Goal: Information Seeking & Learning: Learn about a topic

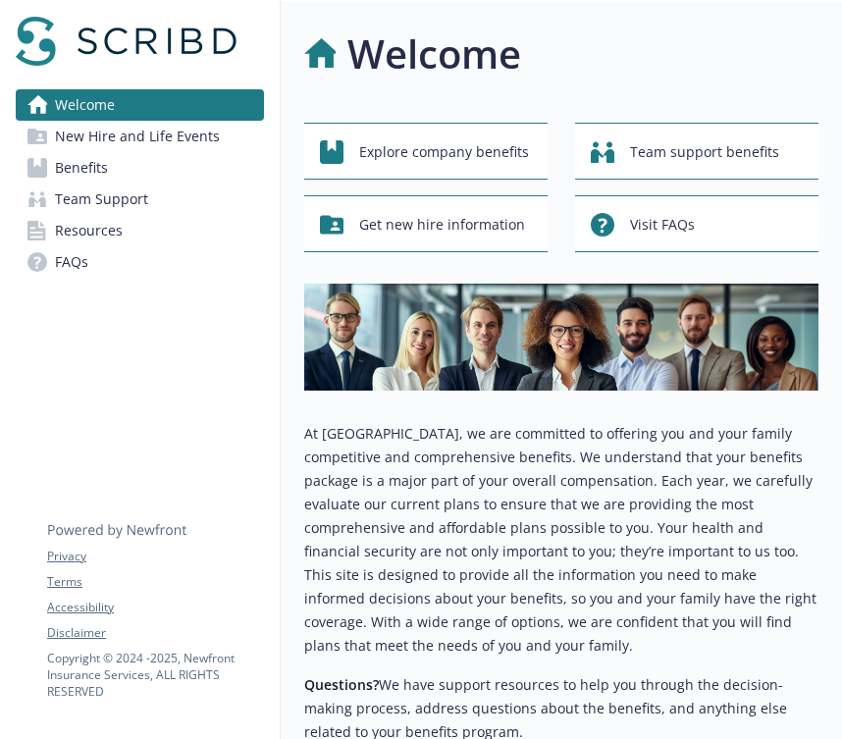
click at [56, 156] on span "Benefits" at bounding box center [81, 167] width 53 height 31
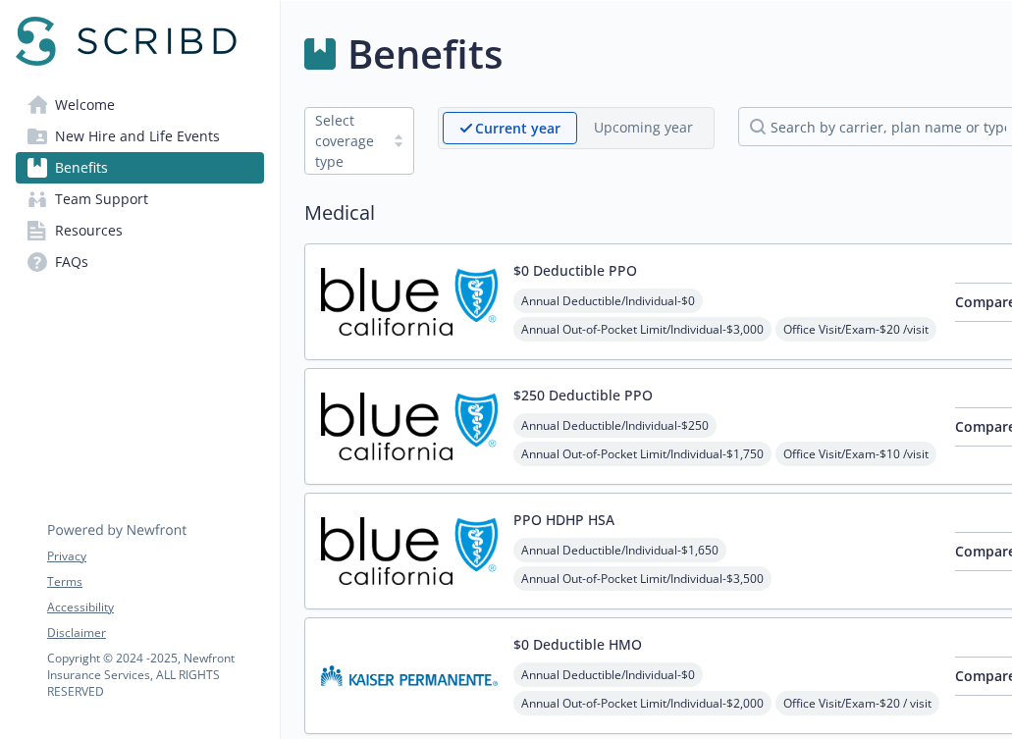
click at [426, 286] on img at bounding box center [409, 301] width 177 height 83
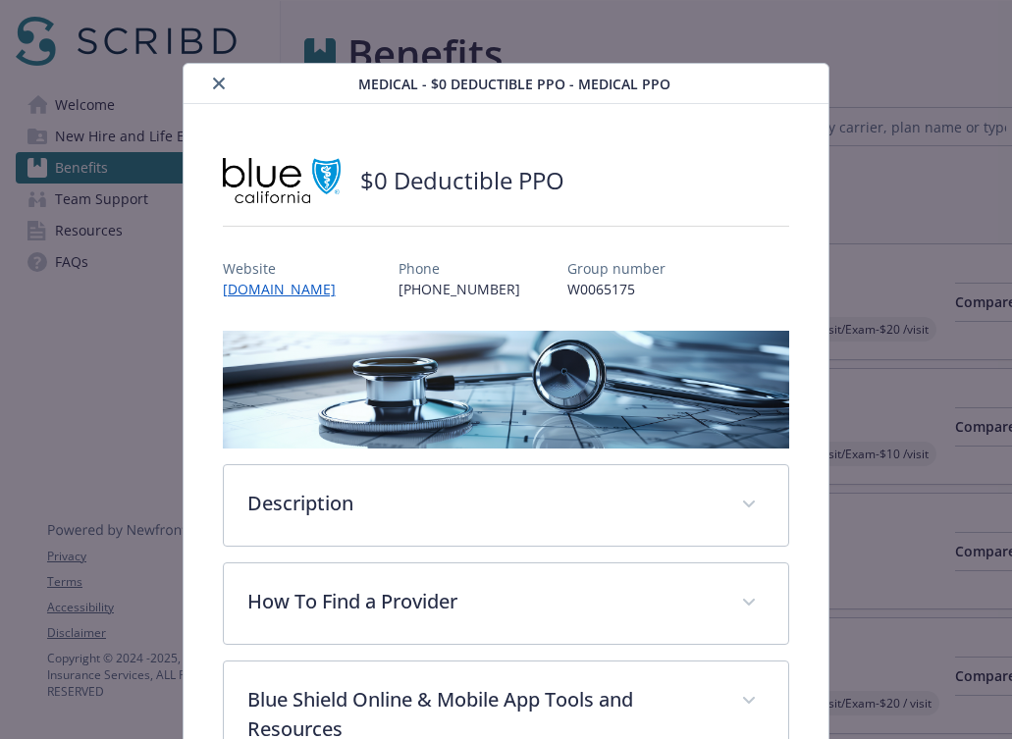
scroll to position [59, 0]
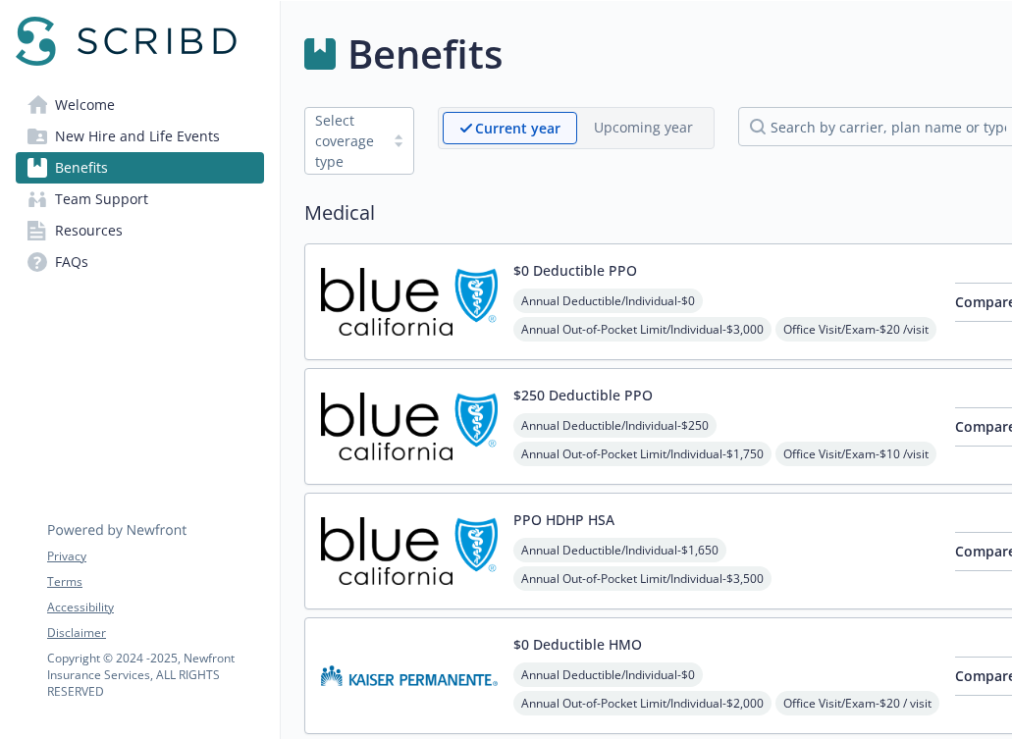
click at [99, 94] on span "Welcome" at bounding box center [85, 104] width 60 height 31
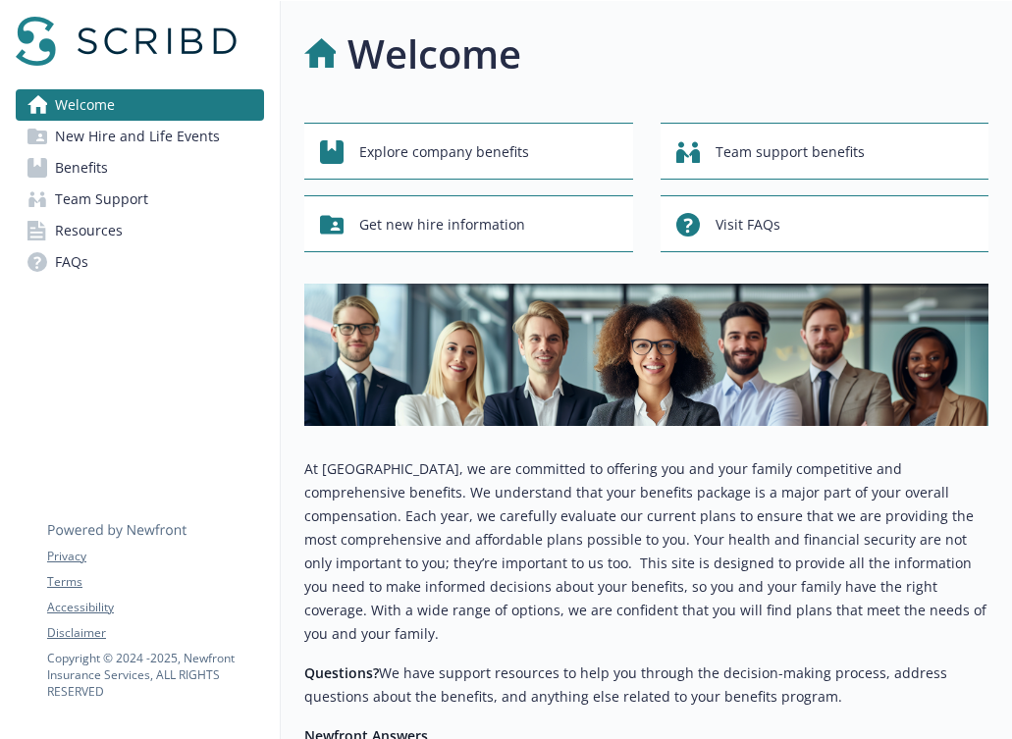
click at [183, 136] on span "New Hire and Life Events" at bounding box center [137, 136] width 165 height 31
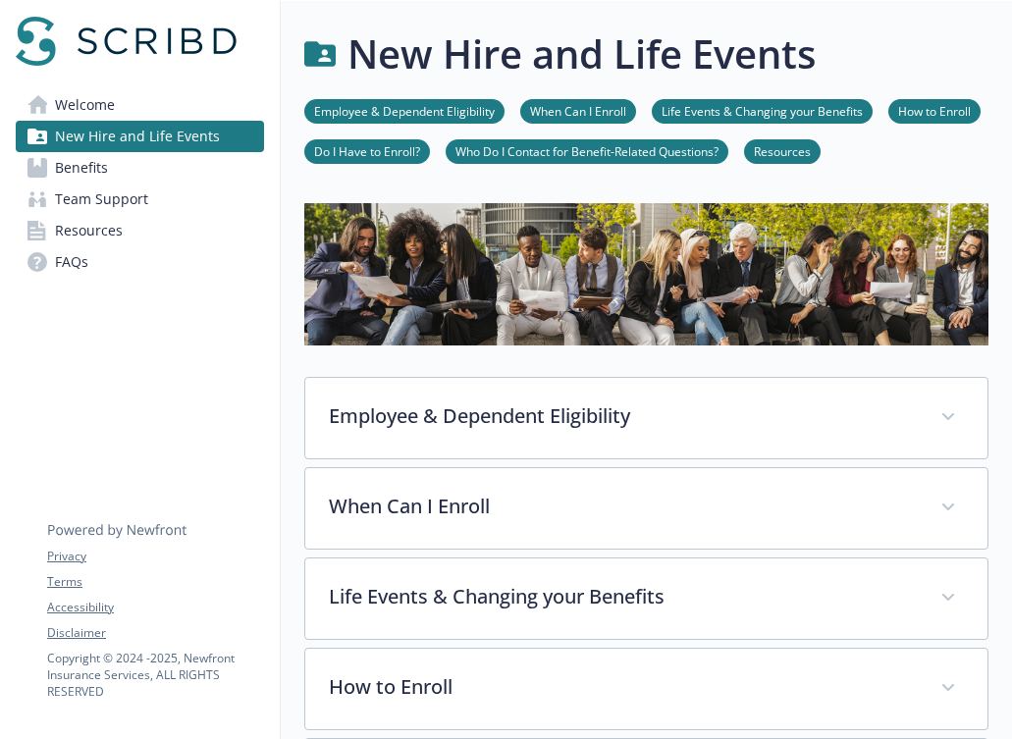
click at [135, 182] on link "Benefits" at bounding box center [140, 167] width 248 height 31
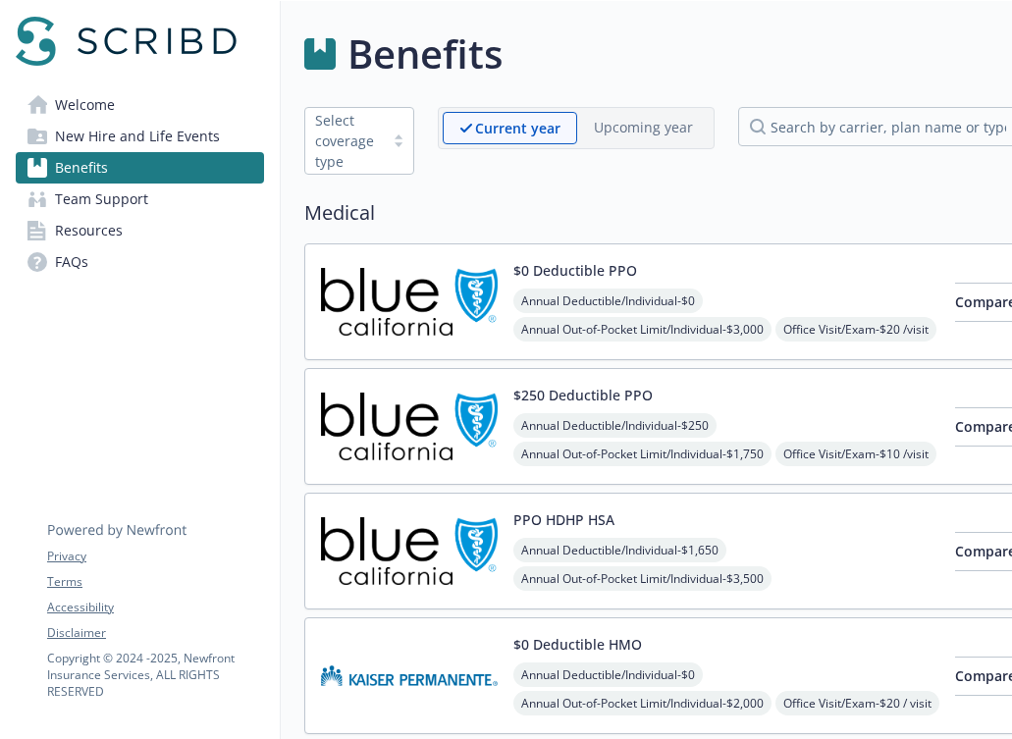
click at [812, 298] on div "Annual Deductible/Individual - $0 Annual Out-of-Pocket Limit/Individual - $3,00…" at bounding box center [726, 373] width 426 height 168
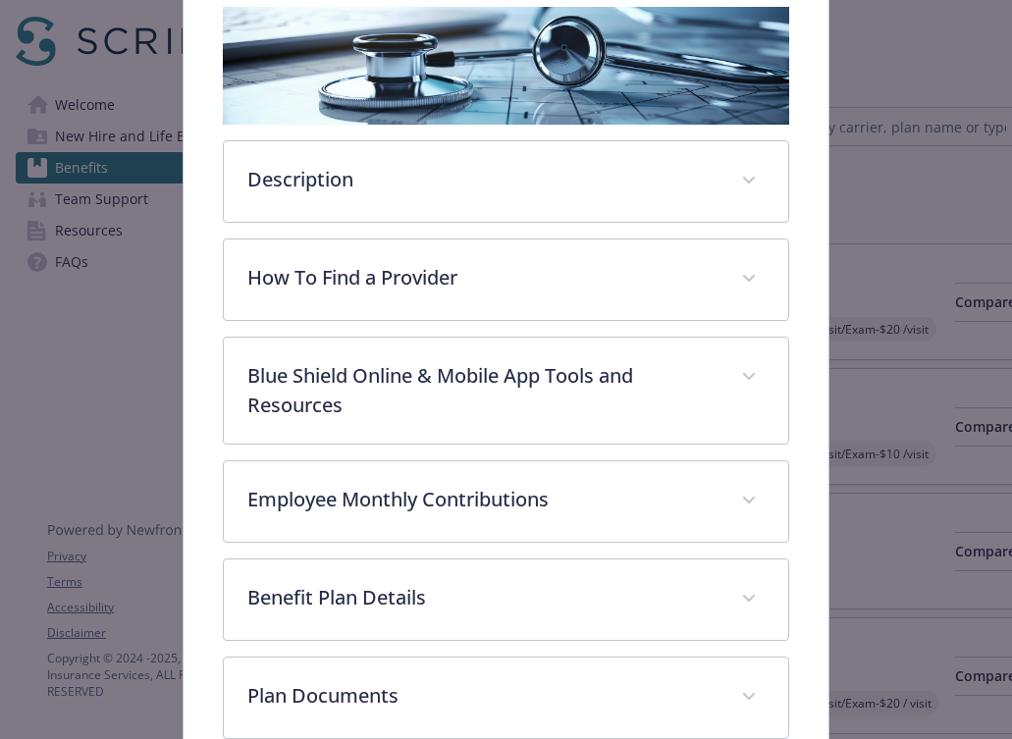
scroll to position [435, 0]
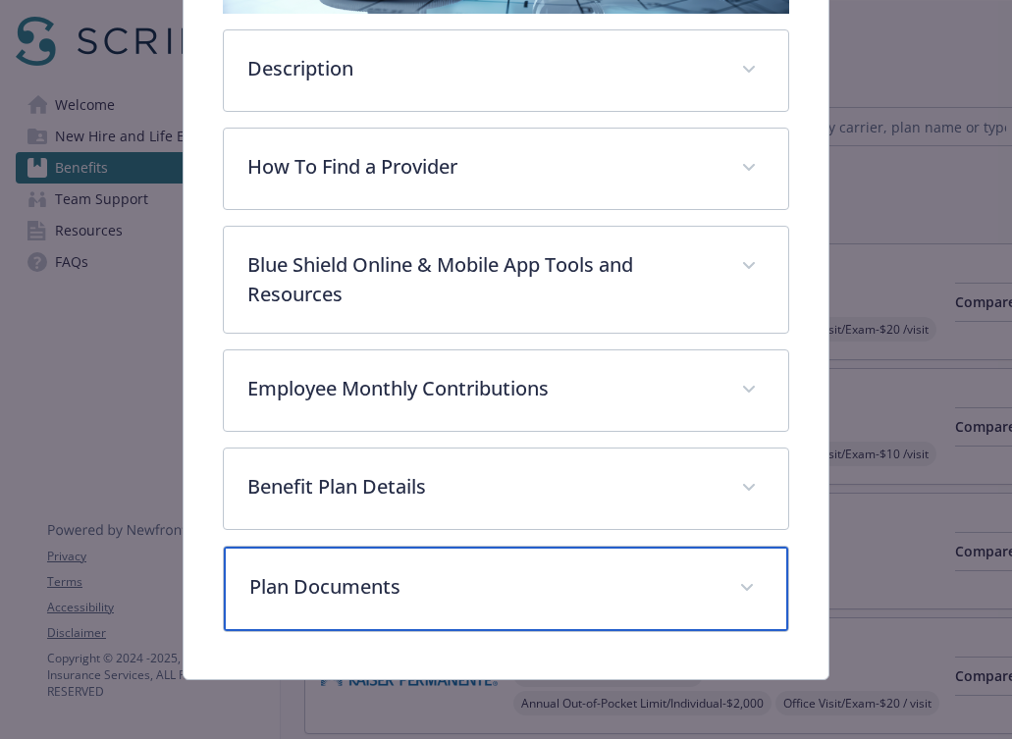
click at [464, 587] on p "Plan Documents" at bounding box center [482, 586] width 467 height 29
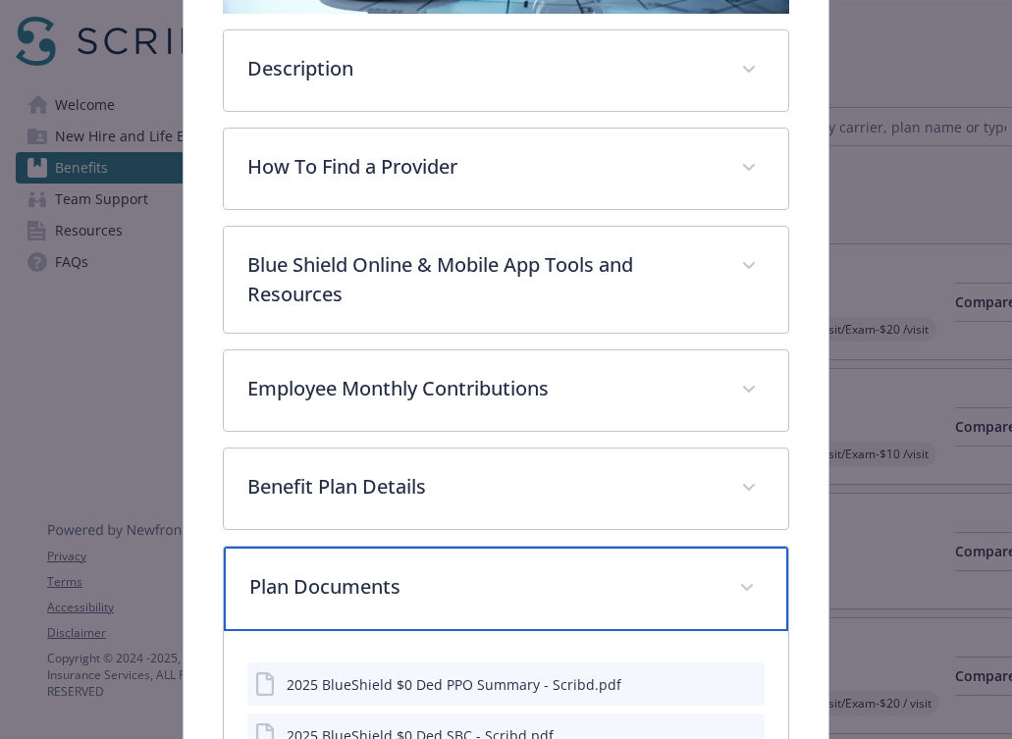
click at [465, 587] on p "Plan Documents" at bounding box center [482, 586] width 467 height 29
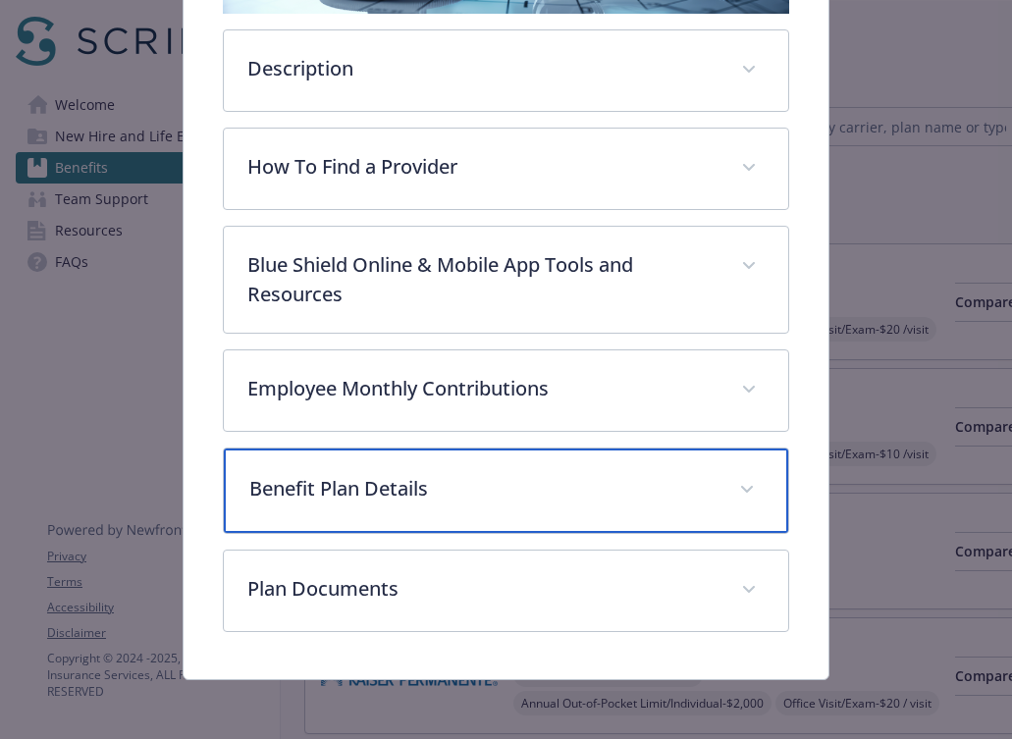
click at [479, 487] on p "Benefit Plan Details" at bounding box center [482, 488] width 467 height 29
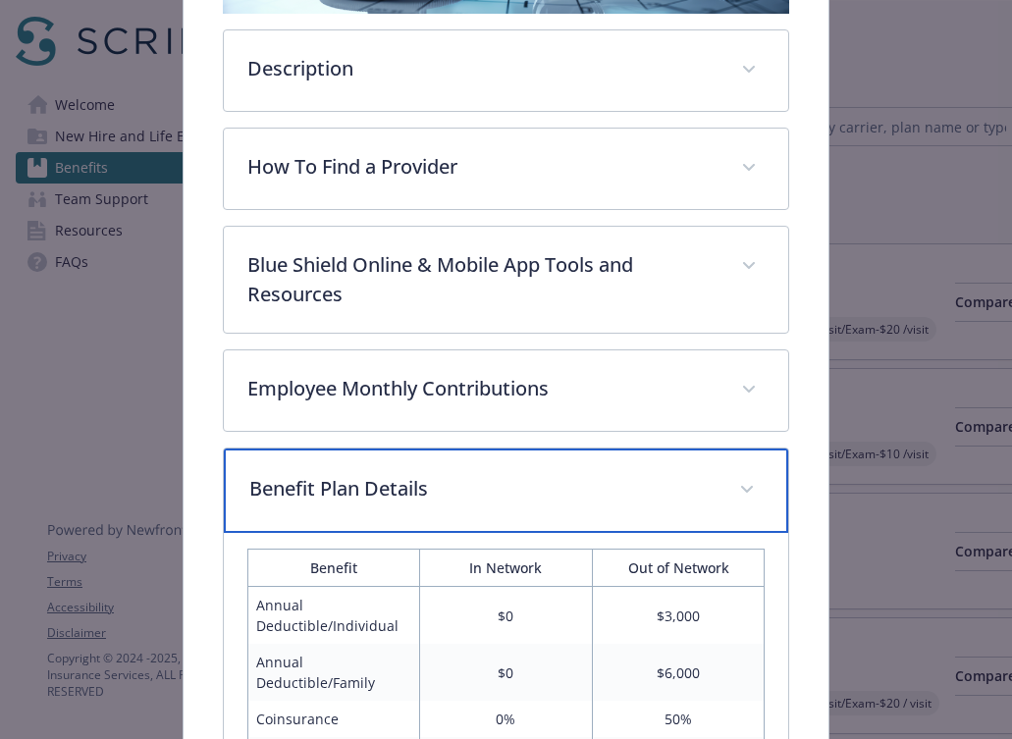
click at [479, 487] on p "Benefit Plan Details" at bounding box center [482, 488] width 467 height 29
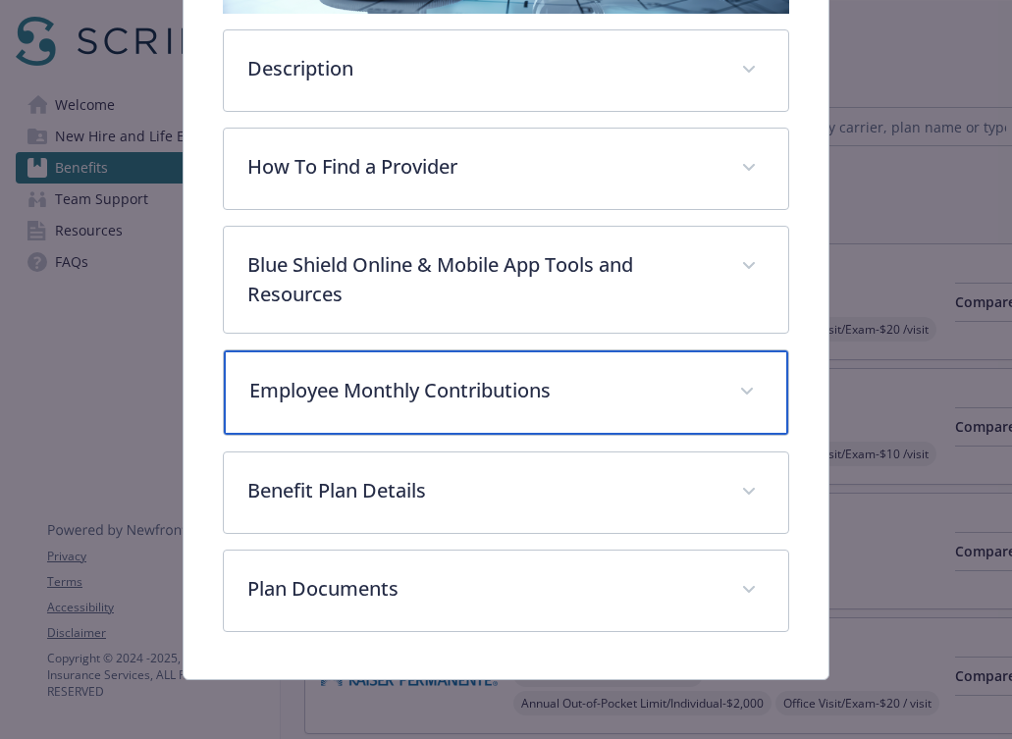
click at [480, 382] on p "Employee Monthly Contributions" at bounding box center [482, 390] width 467 height 29
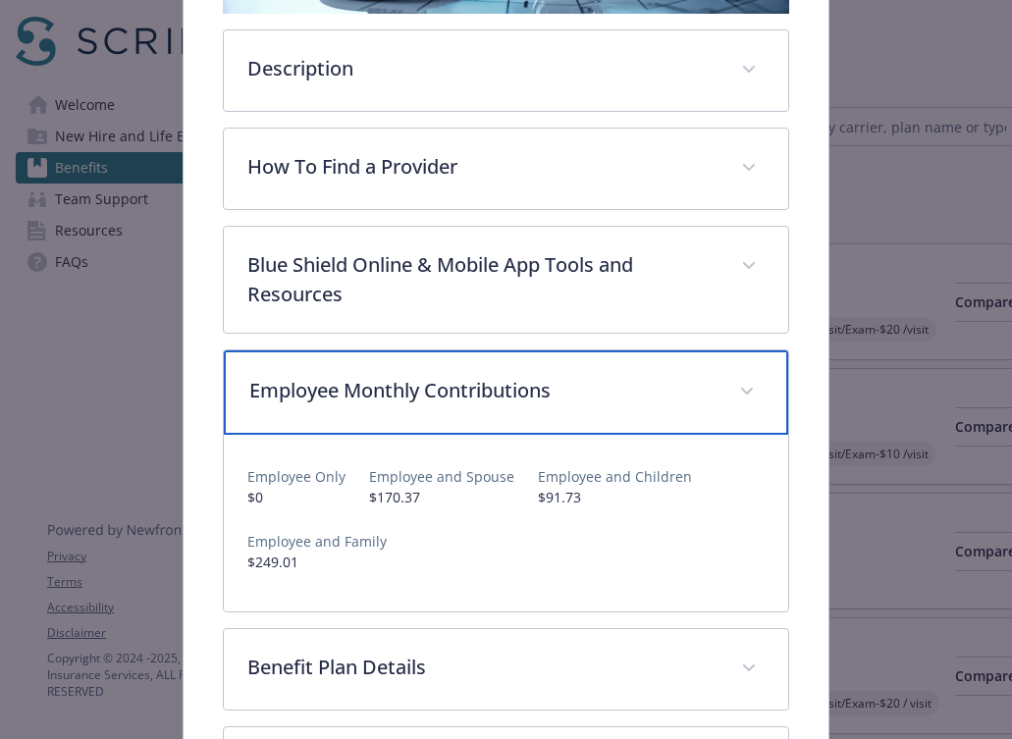
click at [480, 382] on p "Employee Monthly Contributions" at bounding box center [482, 390] width 467 height 29
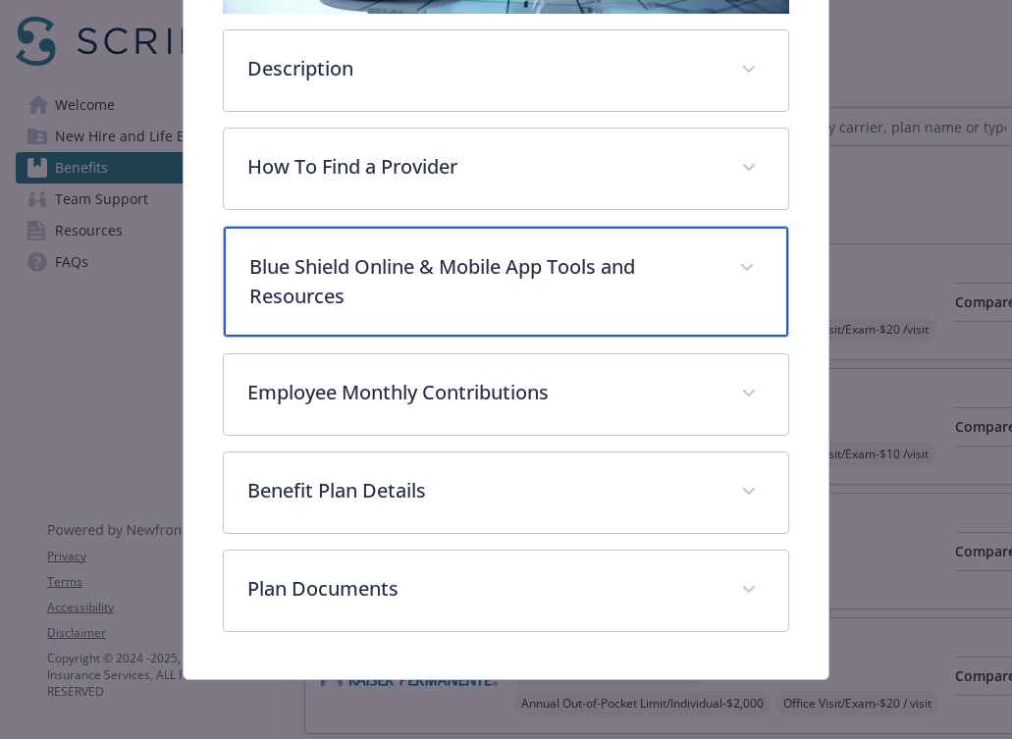
click at [470, 283] on p "Blue Shield Online & Mobile App Tools and Resources" at bounding box center [482, 281] width 467 height 59
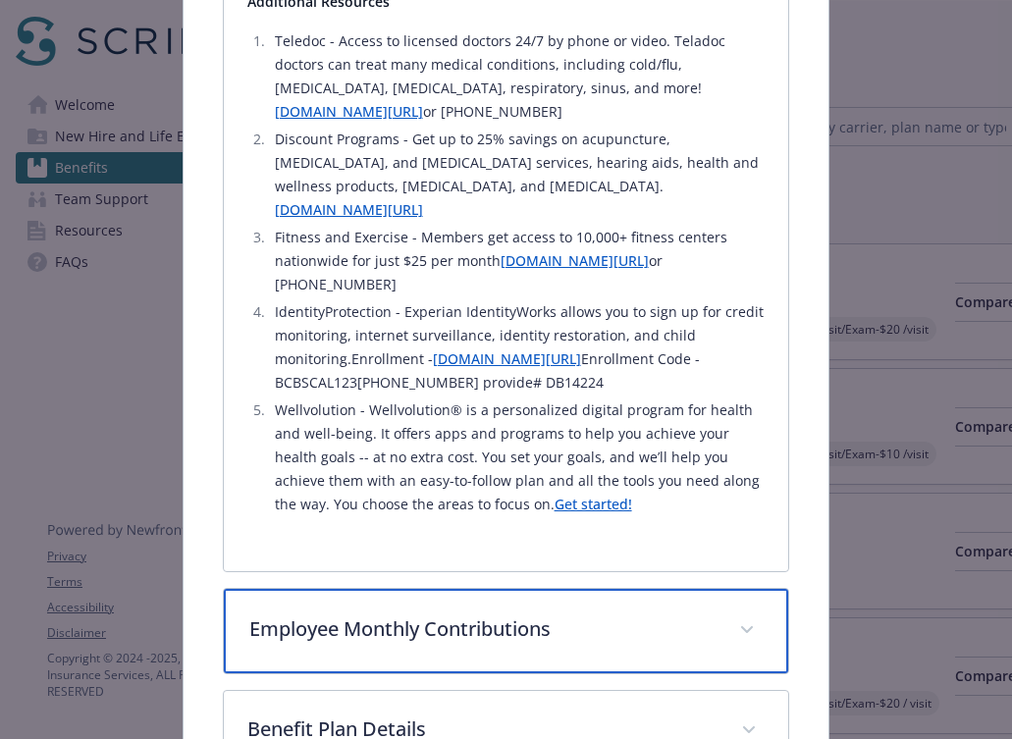
click at [399, 614] on p "Employee Monthly Contributions" at bounding box center [482, 628] width 467 height 29
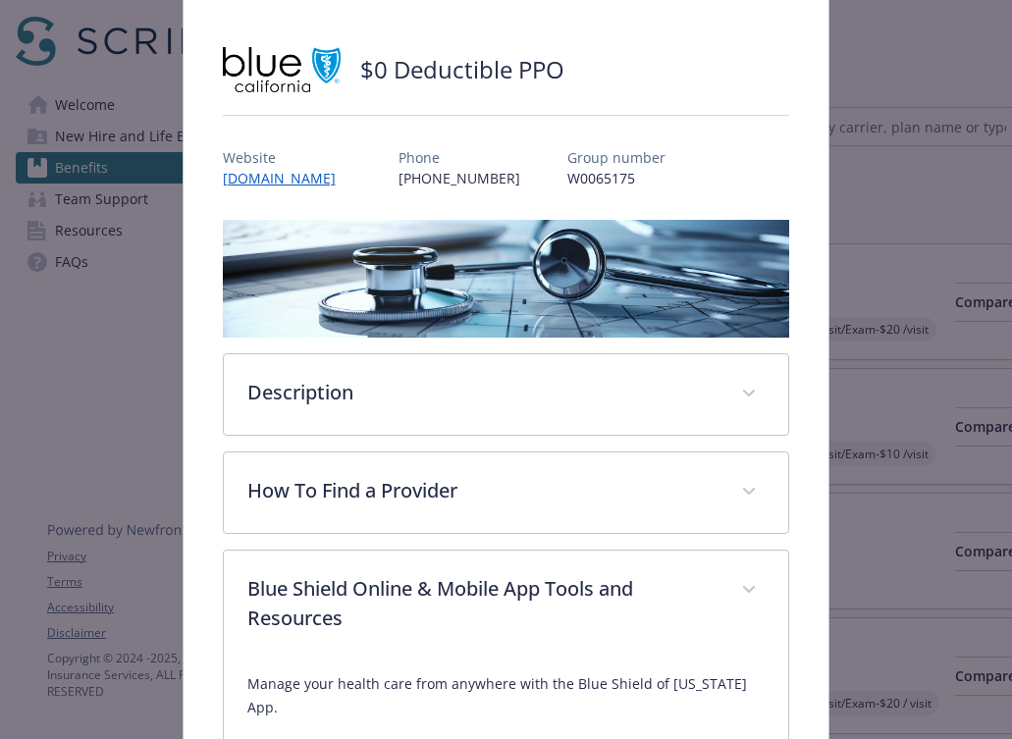
scroll to position [101, 0]
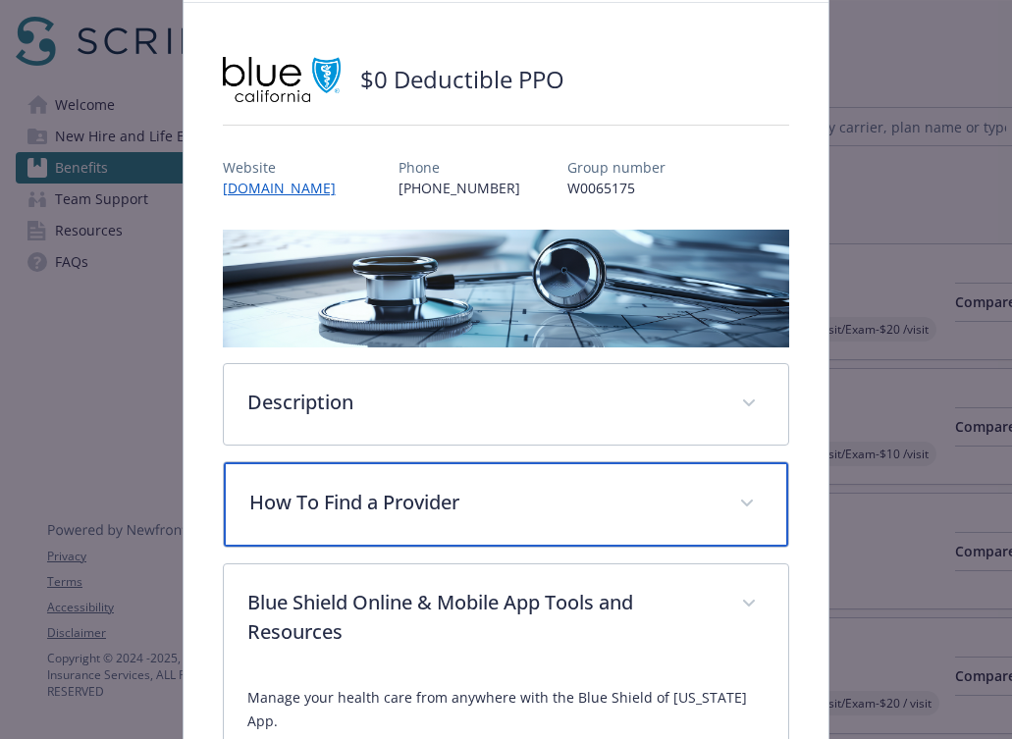
click at [411, 511] on p "How To Find a Provider" at bounding box center [482, 502] width 467 height 29
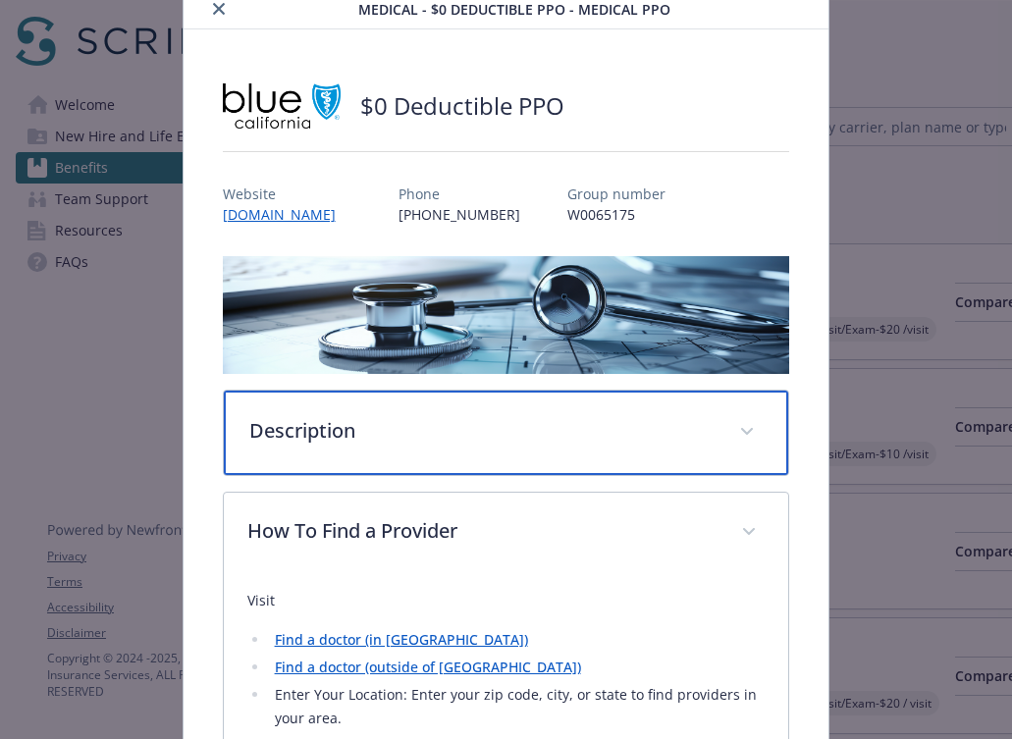
click at [426, 421] on p "Description" at bounding box center [482, 430] width 467 height 29
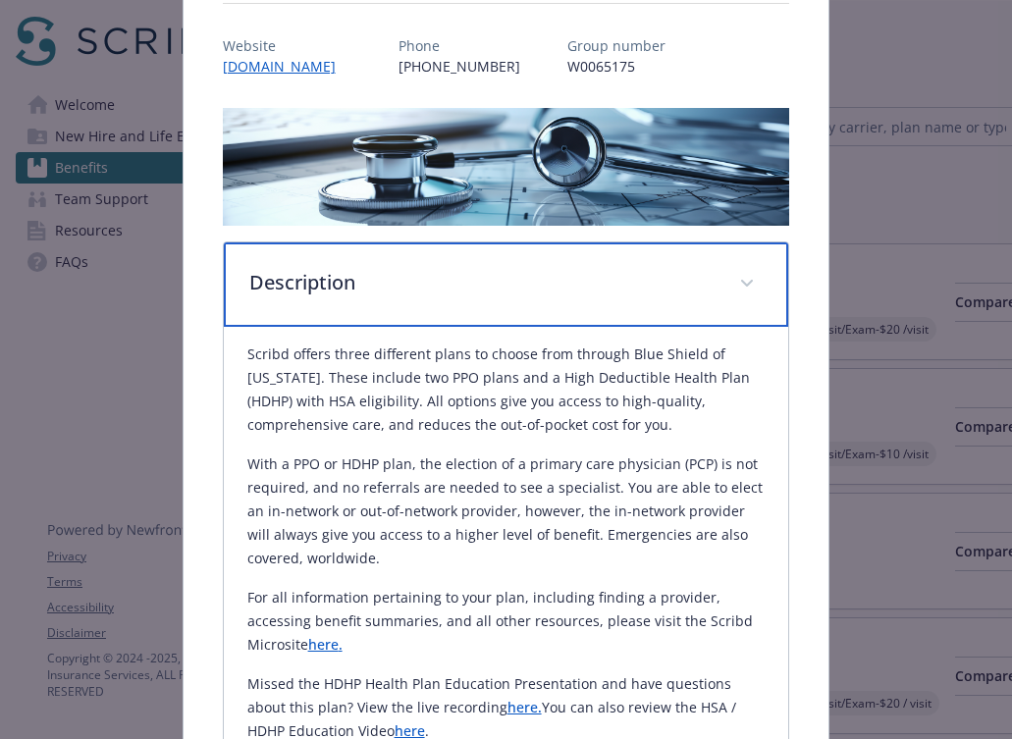
scroll to position [0, 0]
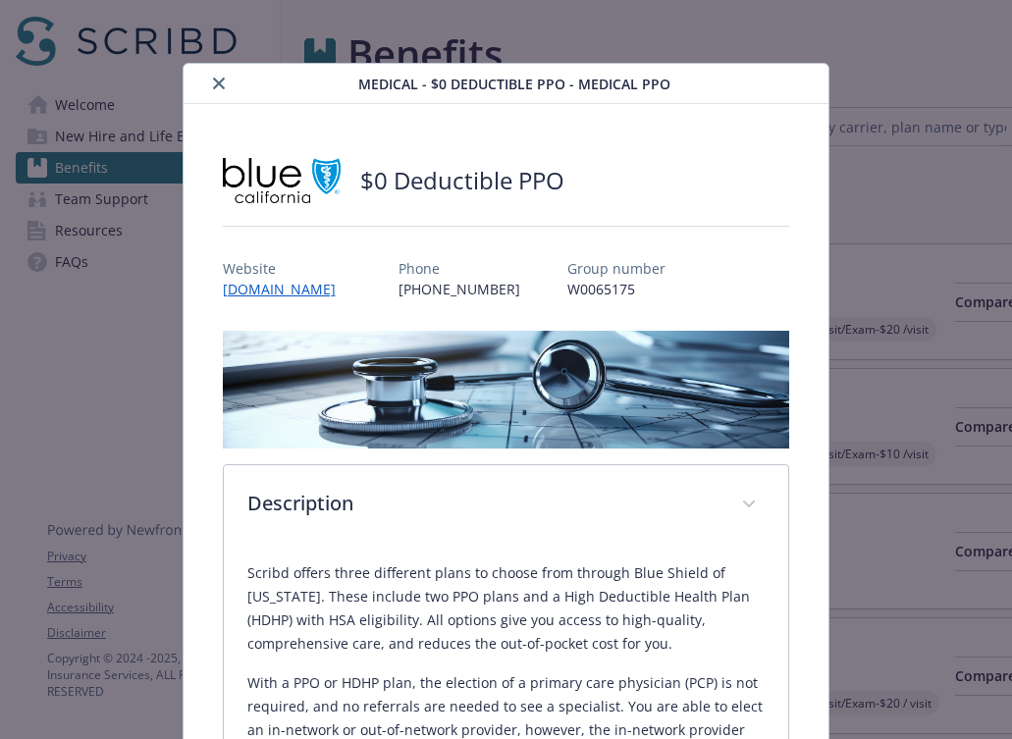
click at [219, 85] on icon "close" at bounding box center [219, 84] width 12 height 12
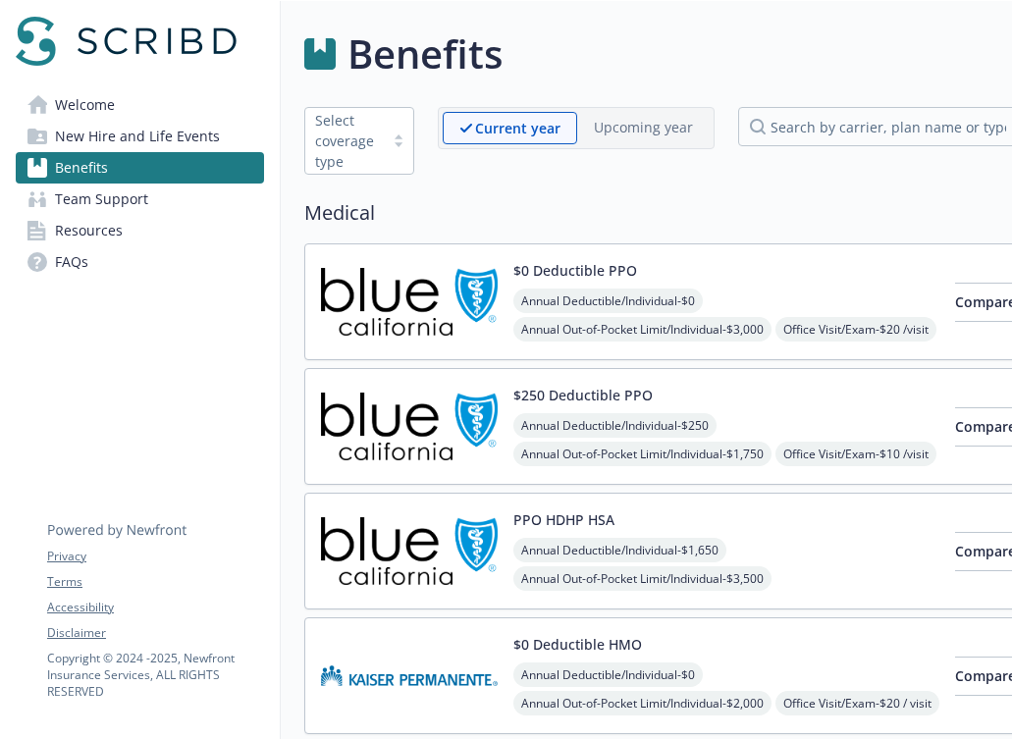
click at [113, 112] on span "Welcome" at bounding box center [85, 104] width 60 height 31
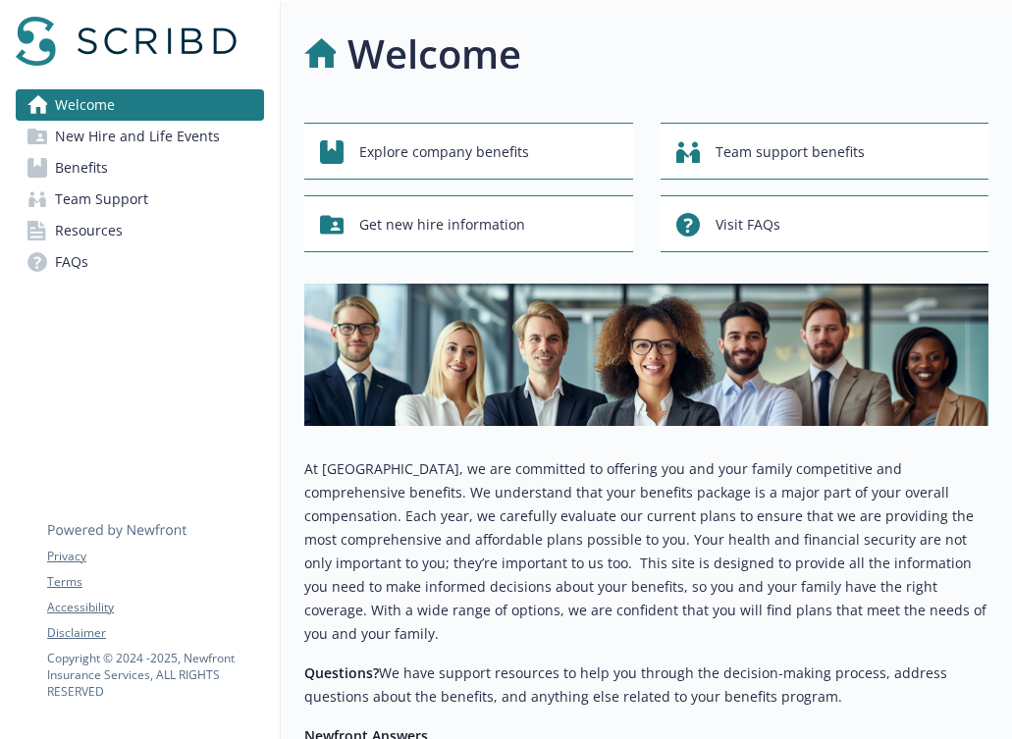
click at [195, 137] on span "New Hire and Life Events" at bounding box center [137, 136] width 165 height 31
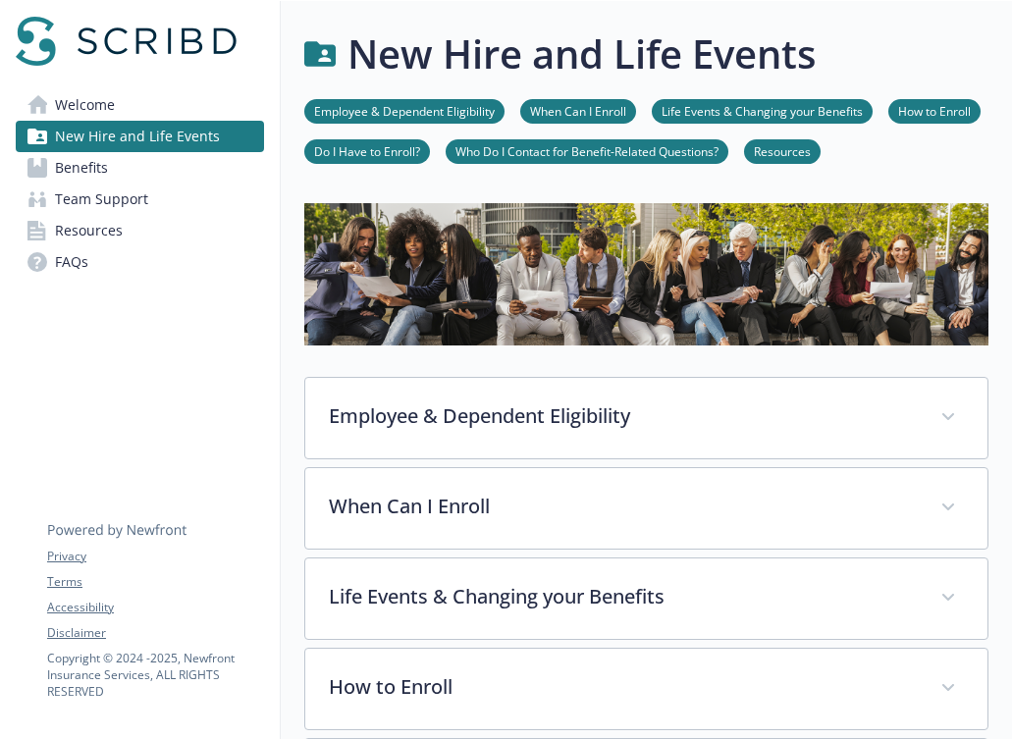
click at [173, 165] on link "Benefits" at bounding box center [140, 167] width 248 height 31
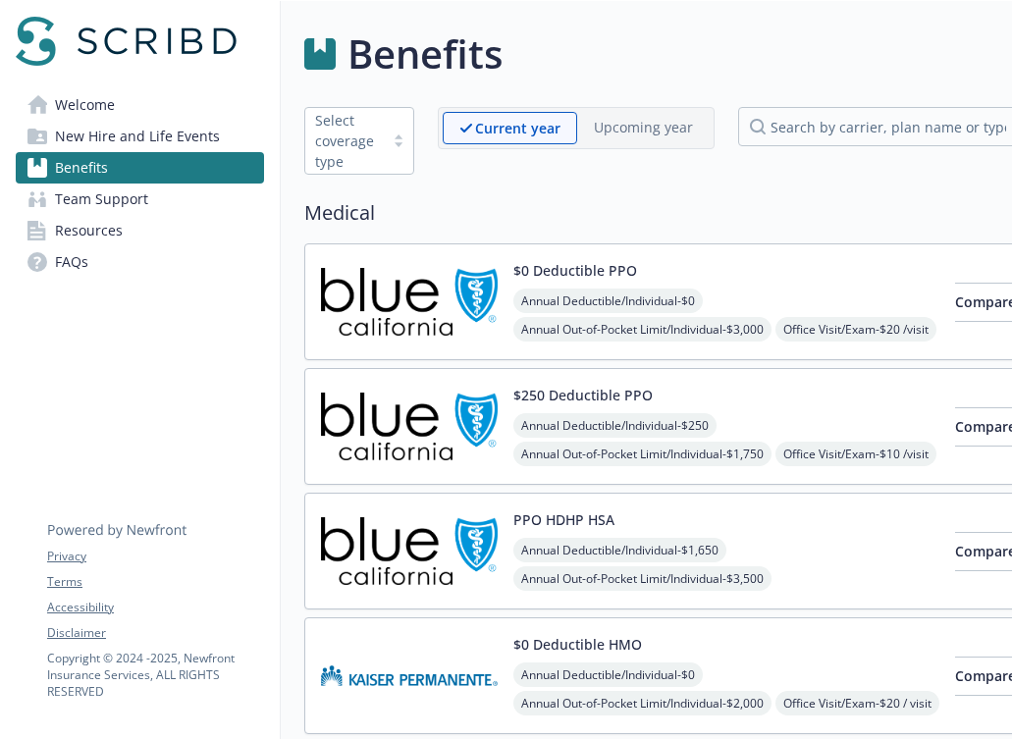
click at [163, 199] on link "Team Support" at bounding box center [140, 199] width 248 height 31
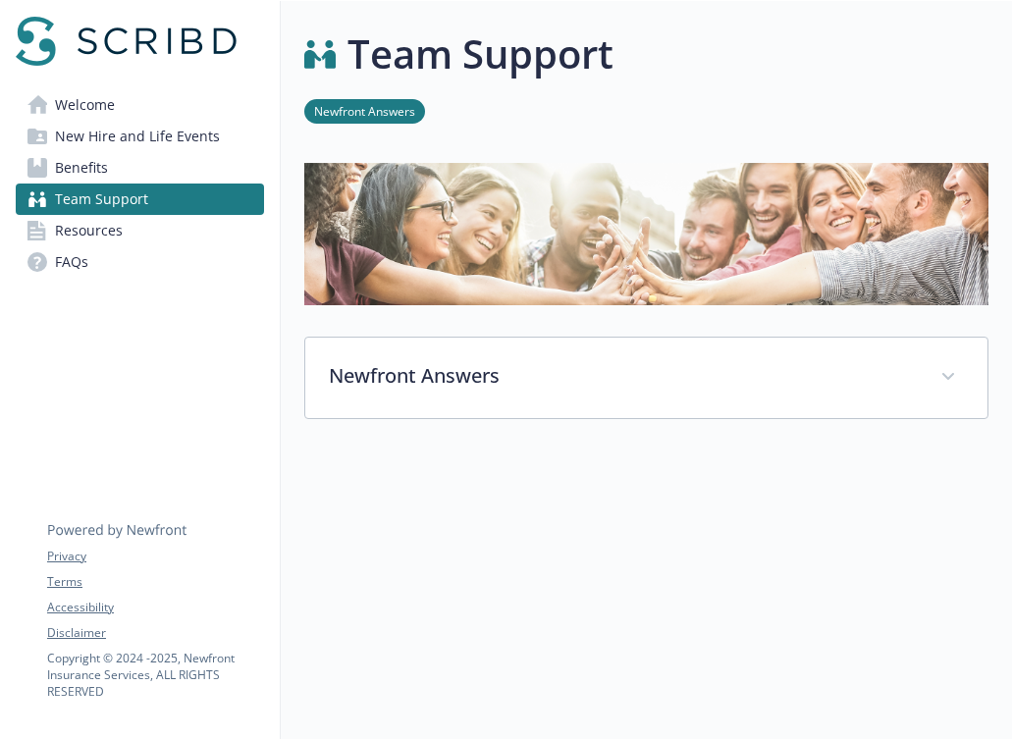
click at [153, 228] on link "Resources" at bounding box center [140, 230] width 248 height 31
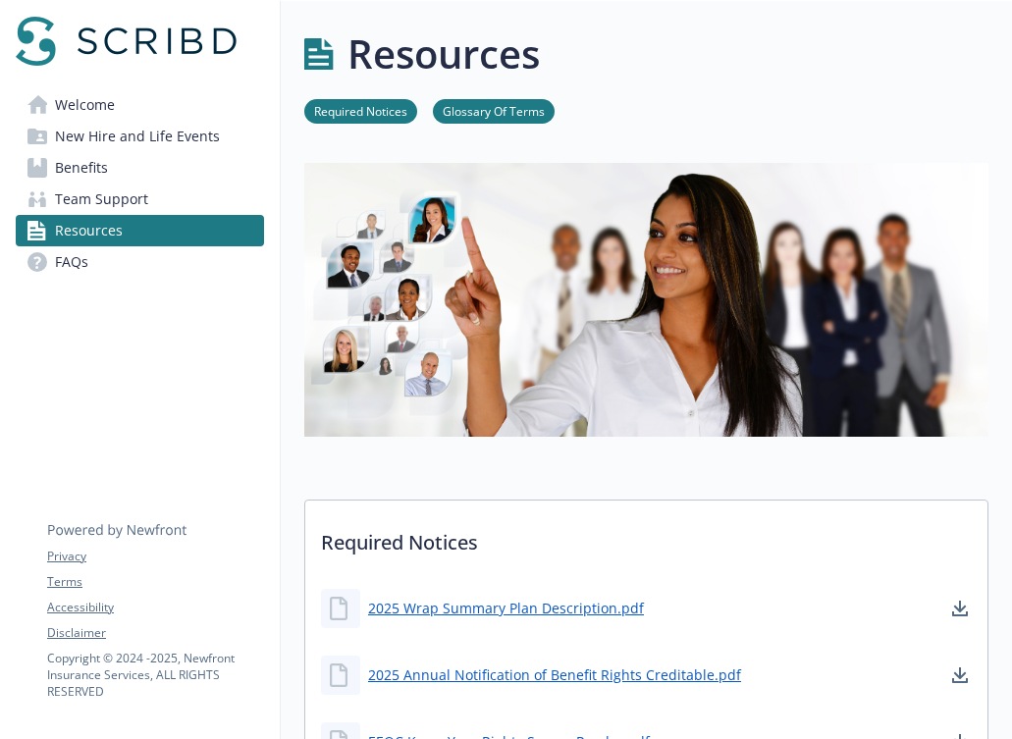
click at [143, 102] on link "Welcome" at bounding box center [140, 104] width 248 height 31
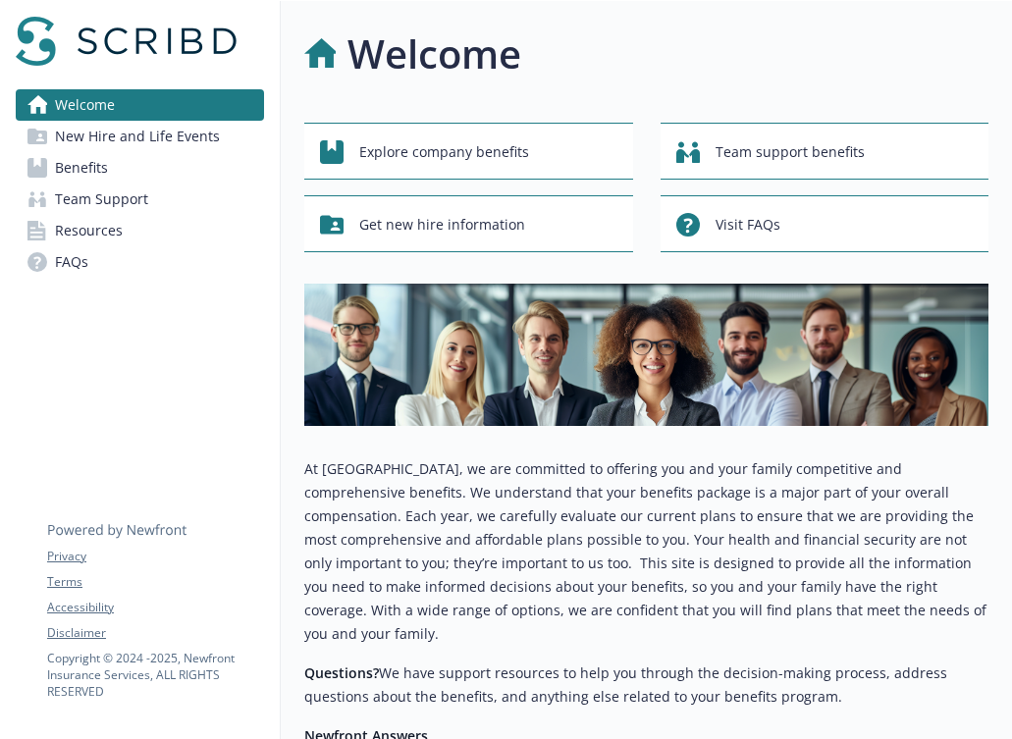
click at [146, 133] on span "New Hire and Life Events" at bounding box center [137, 136] width 165 height 31
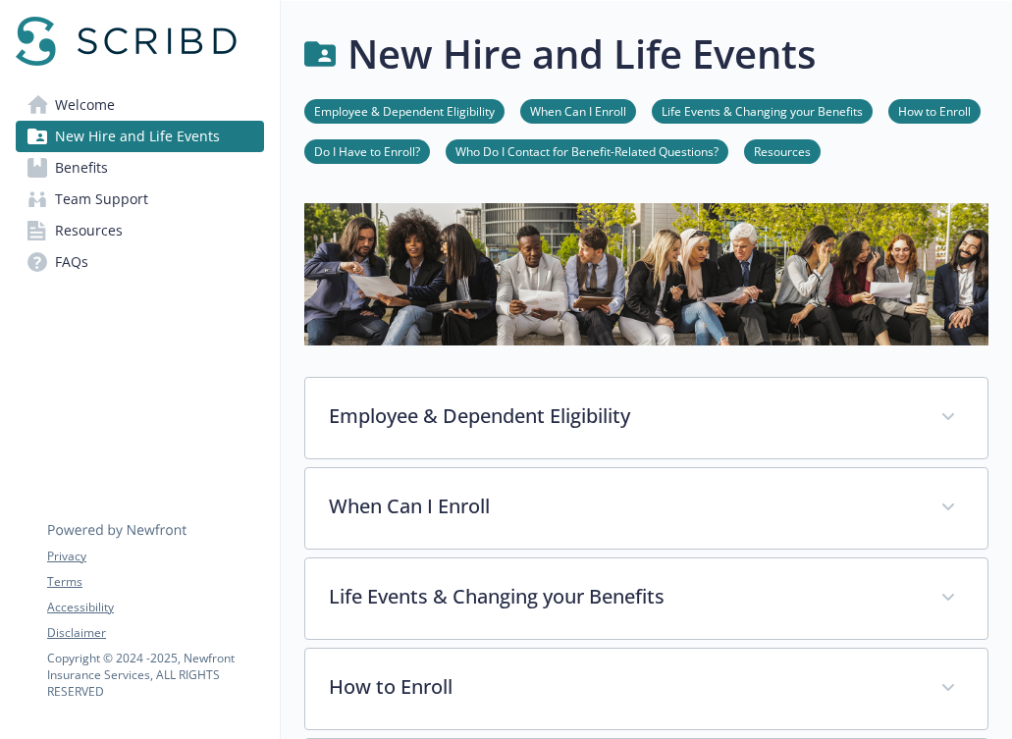
click at [192, 156] on link "Benefits" at bounding box center [140, 167] width 248 height 31
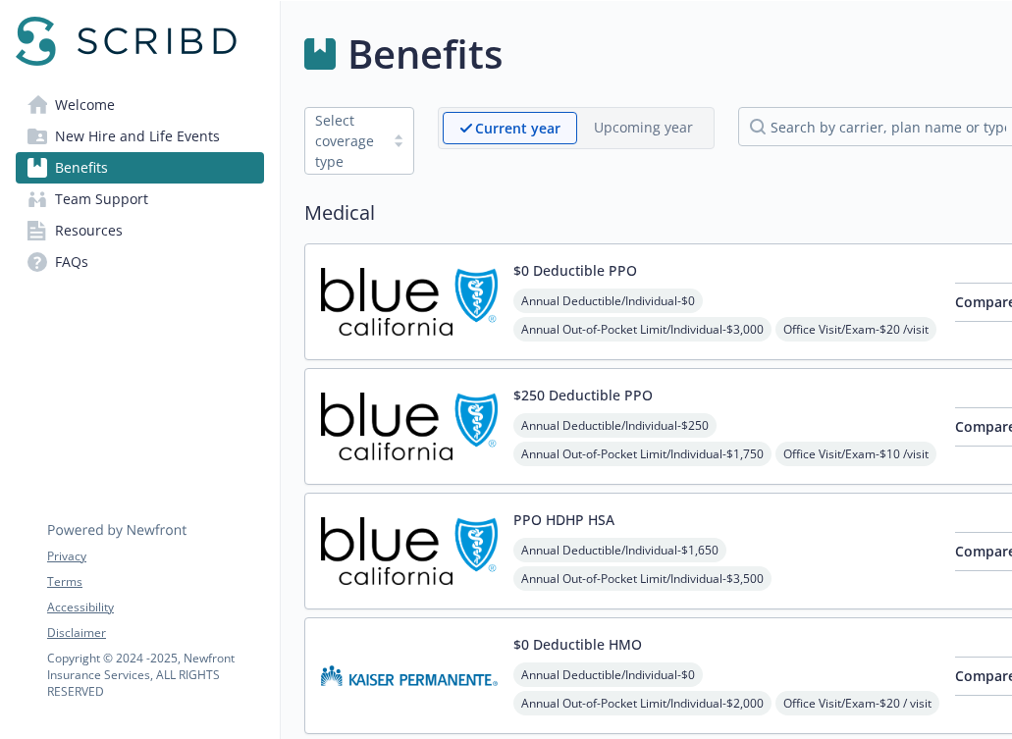
click at [165, 204] on link "Team Support" at bounding box center [140, 199] width 248 height 31
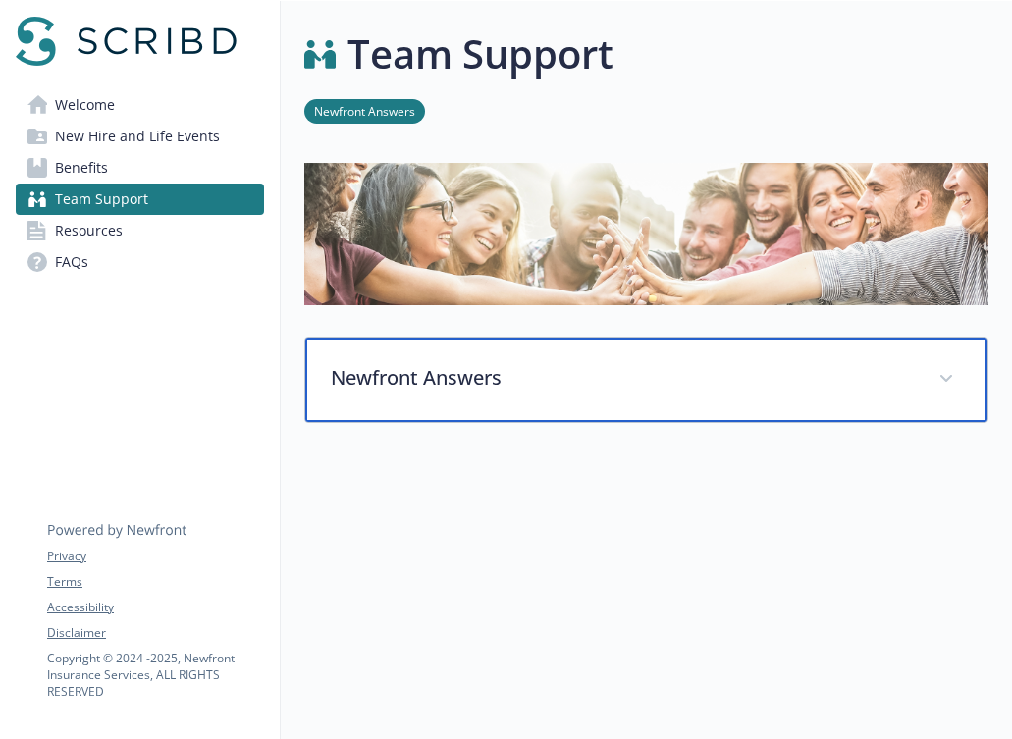
click at [732, 352] on div "Newfront Answers" at bounding box center [646, 380] width 682 height 84
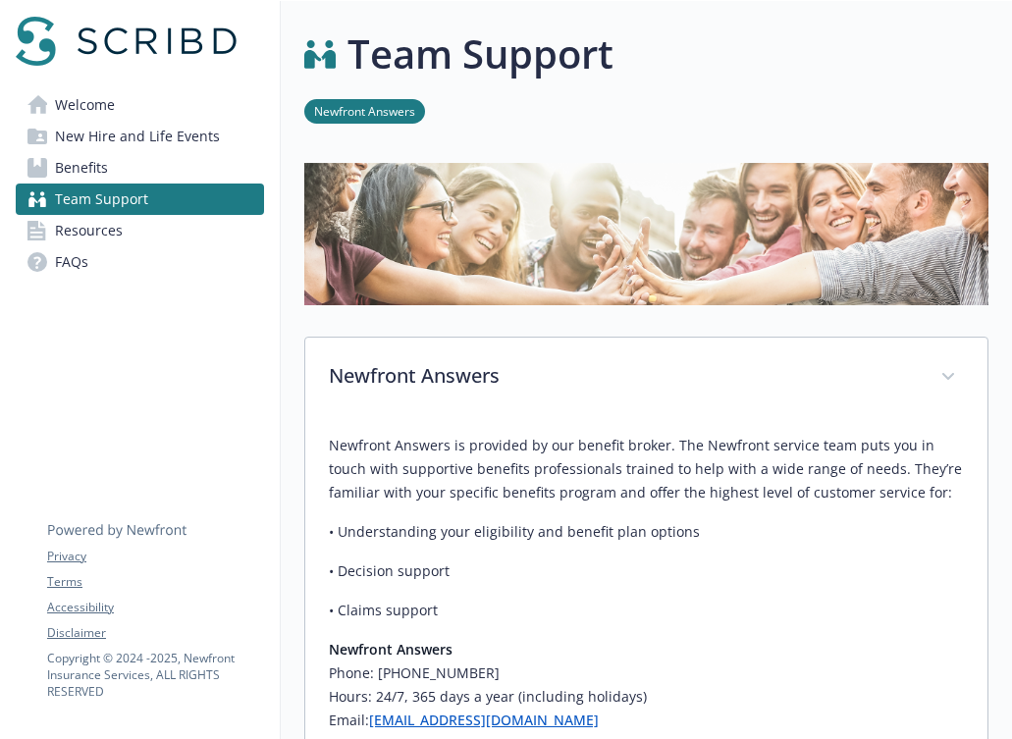
click at [195, 238] on link "Resources" at bounding box center [140, 230] width 248 height 31
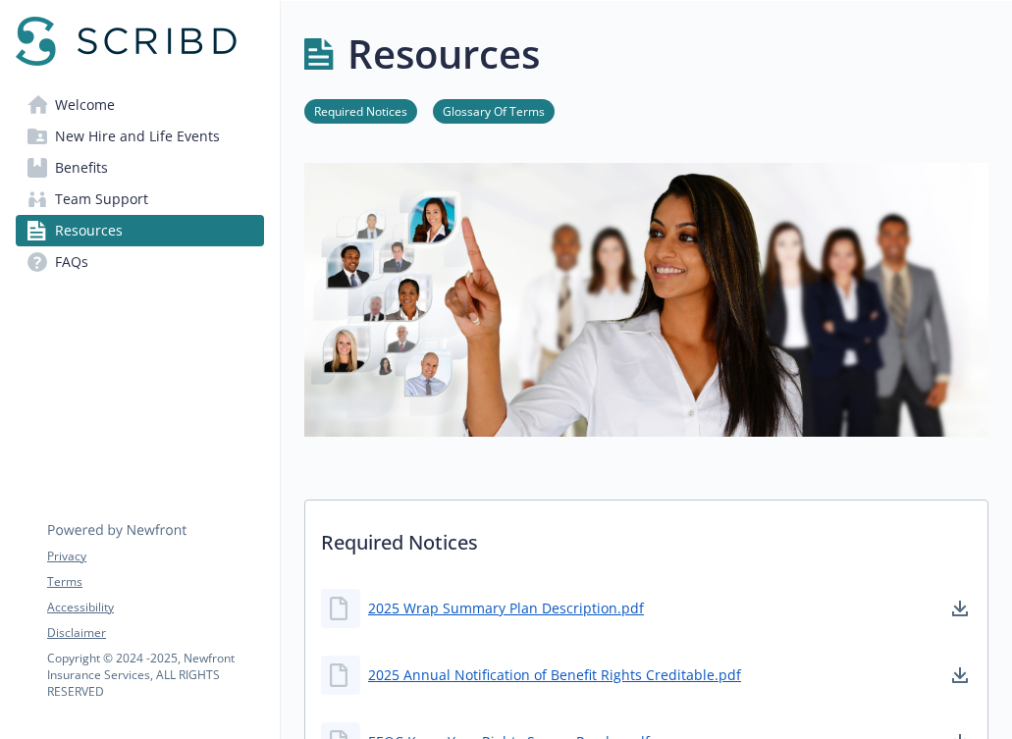
click at [117, 251] on link "FAQs" at bounding box center [140, 261] width 248 height 31
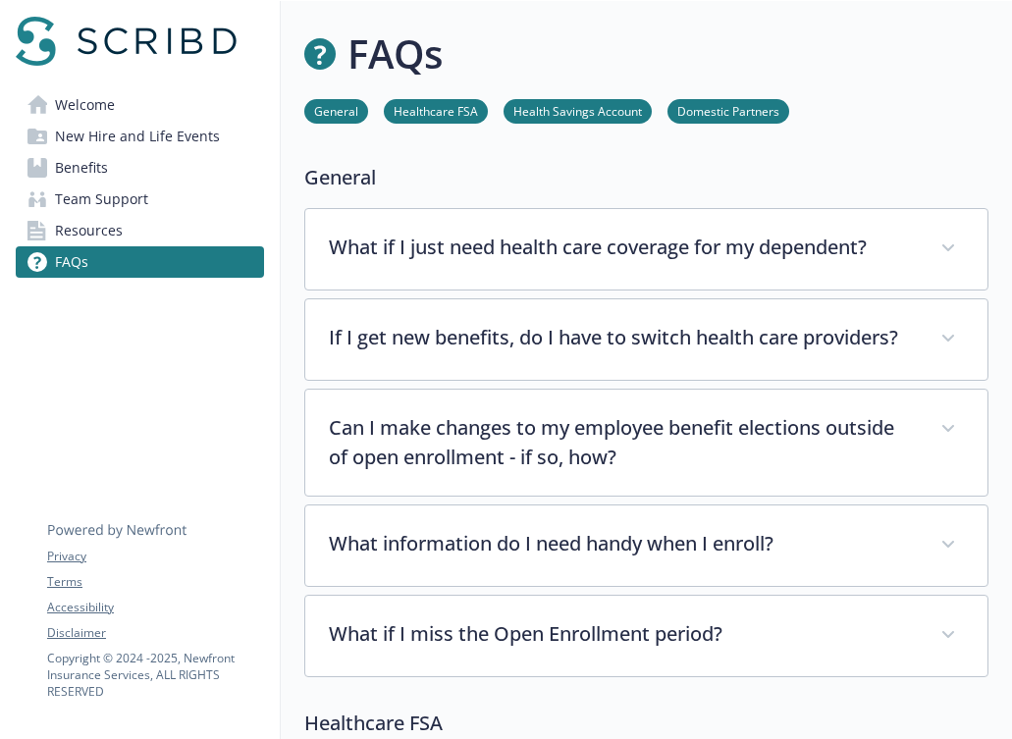
click at [109, 103] on span "Welcome" at bounding box center [85, 104] width 60 height 31
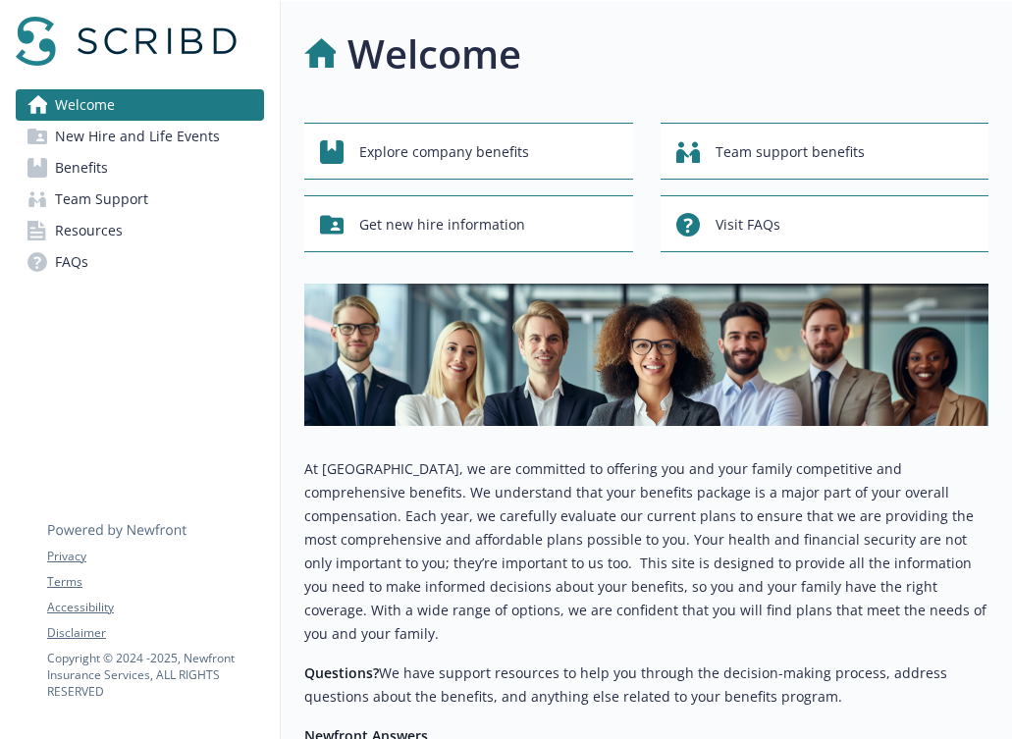
click at [187, 147] on span "New Hire and Life Events" at bounding box center [137, 136] width 165 height 31
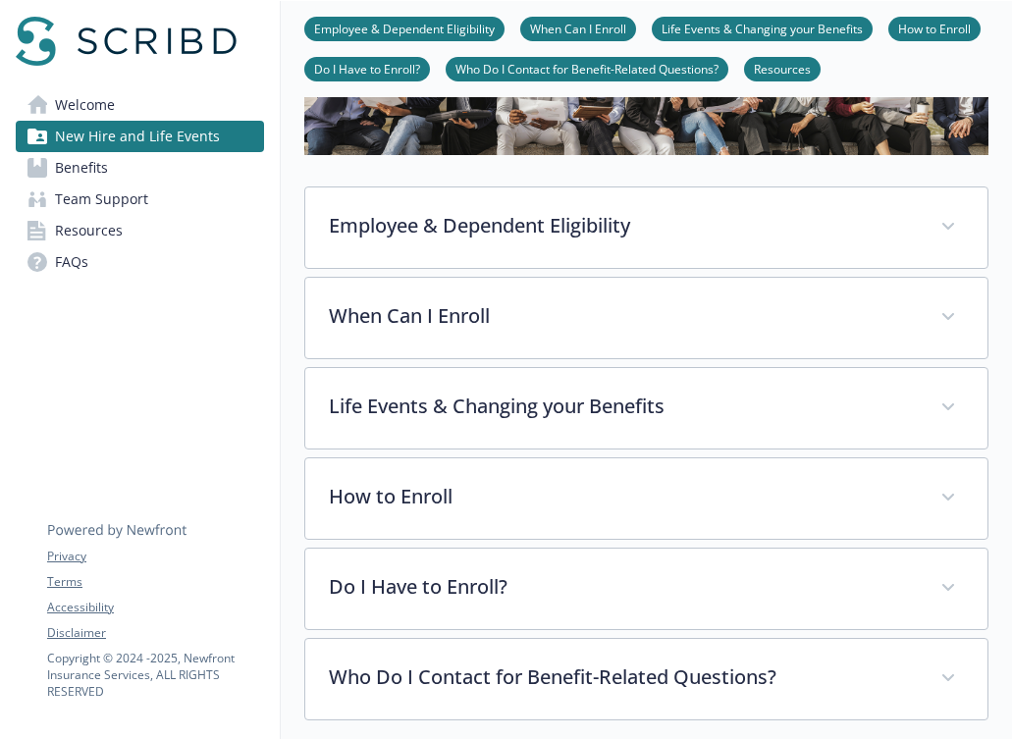
scroll to position [484, 0]
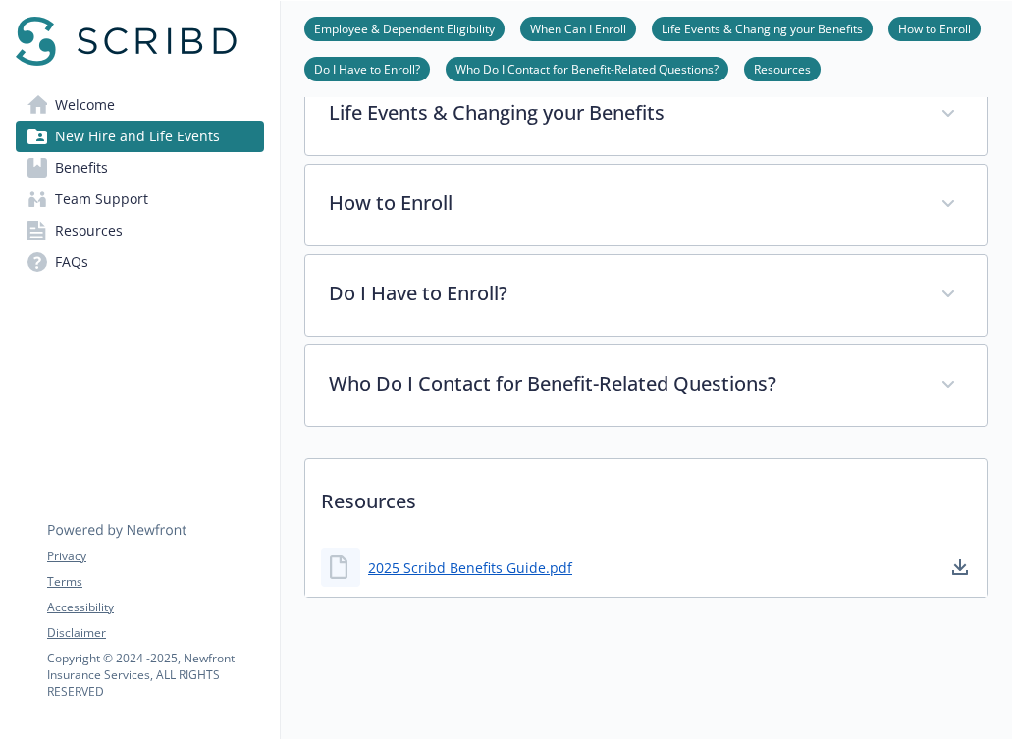
click at [442, 491] on p "Resources" at bounding box center [646, 495] width 682 height 73
click at [421, 570] on link "2025 Scribd Benefits Guide.pdf" at bounding box center [472, 568] width 208 height 25
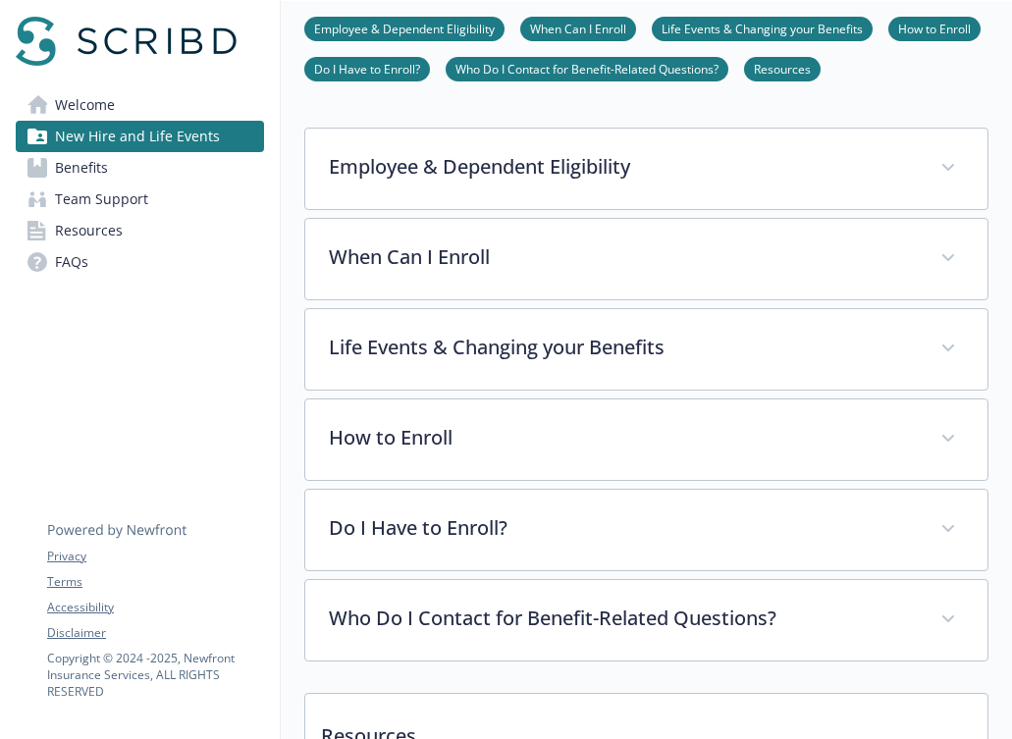
scroll to position [198, 0]
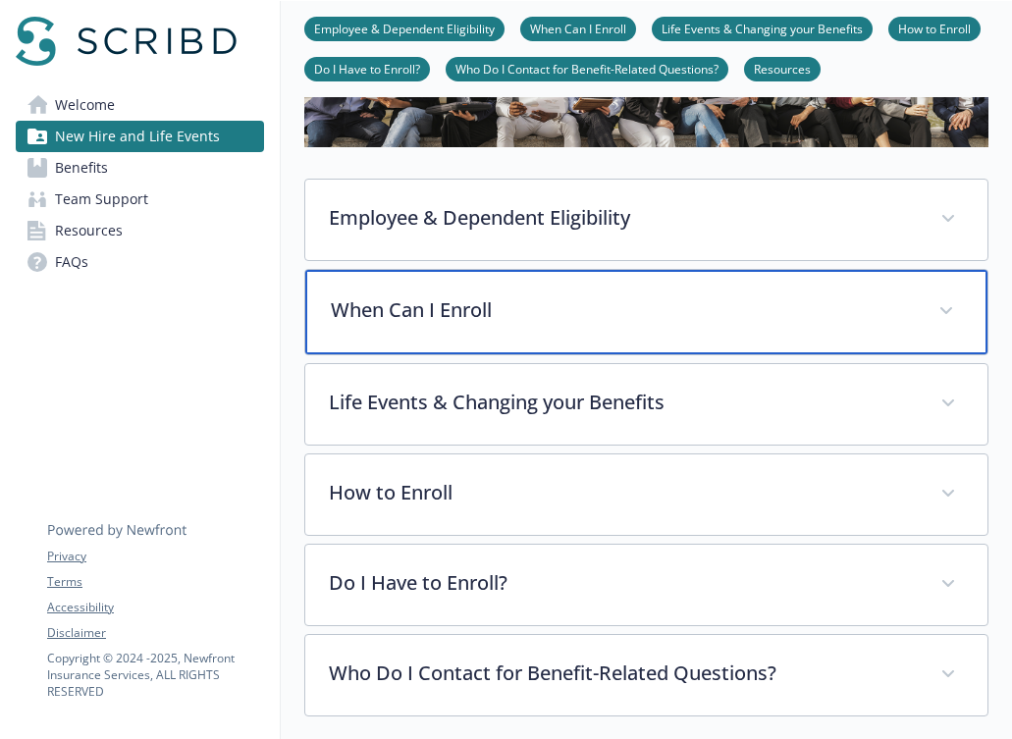
click at [665, 312] on p "When Can I Enroll" at bounding box center [623, 309] width 584 height 29
